Goal: Task Accomplishment & Management: Manage account settings

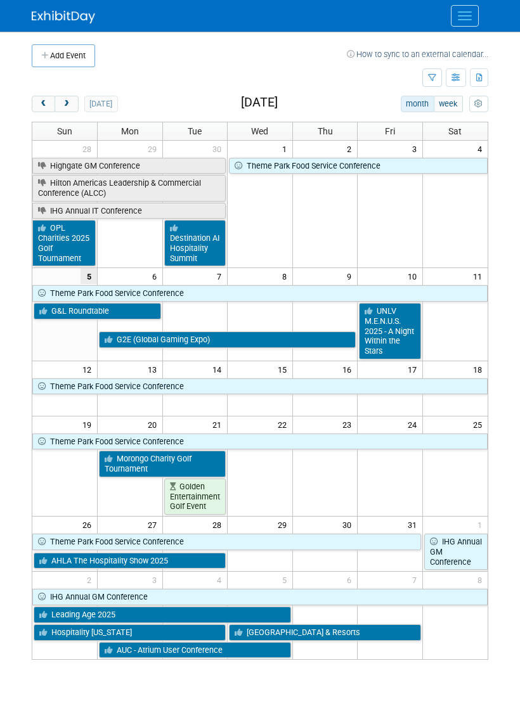
click at [291, 331] on link "G2E (Global Gaming Expo)" at bounding box center [227, 339] width 257 height 16
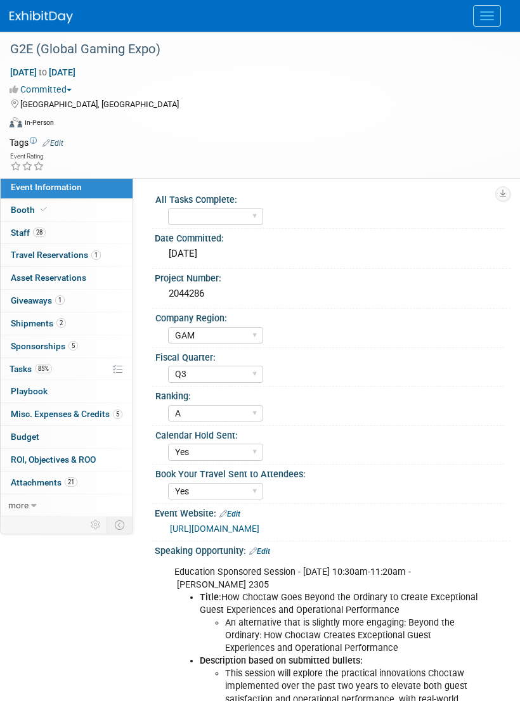
select select "GAM"
select select "Q3"
select select "A"
select select "Yes"
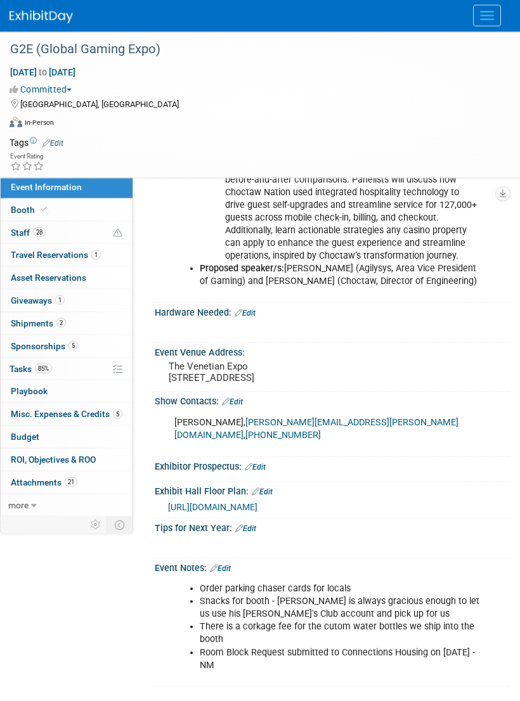
scroll to position [639, 0]
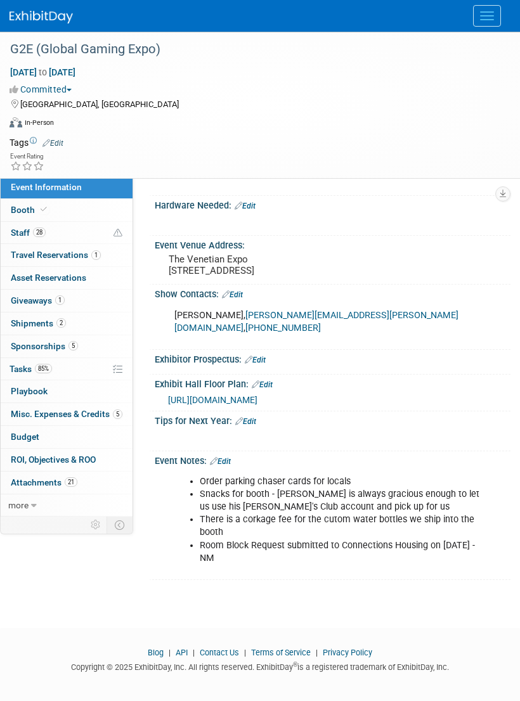
click at [104, 473] on link "21 Attachments 21" at bounding box center [67, 482] width 132 height 22
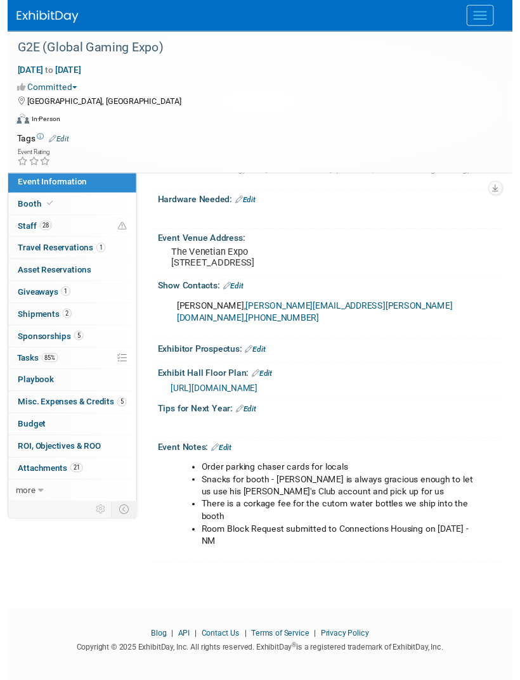
scroll to position [0, 0]
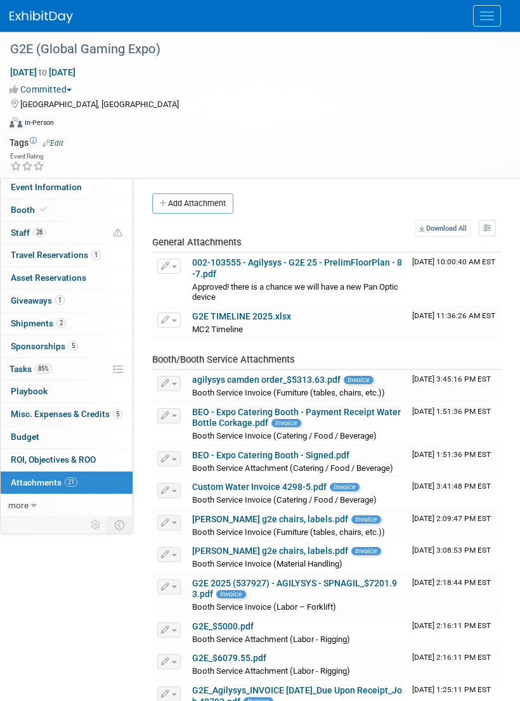
click at [314, 374] on link "agilysys camden order_$5313.63.pdf" at bounding box center [266, 379] width 148 height 10
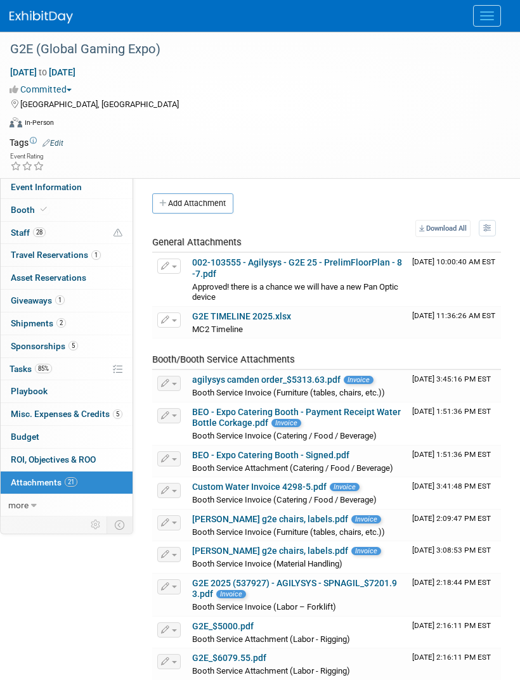
click at [353, 262] on link "002-103555 - Agilysys - G2E 25 - PrelimFloorPlan - 8-7.pdf" at bounding box center [297, 268] width 210 height 22
